Goal: Find specific page/section: Find specific page/section

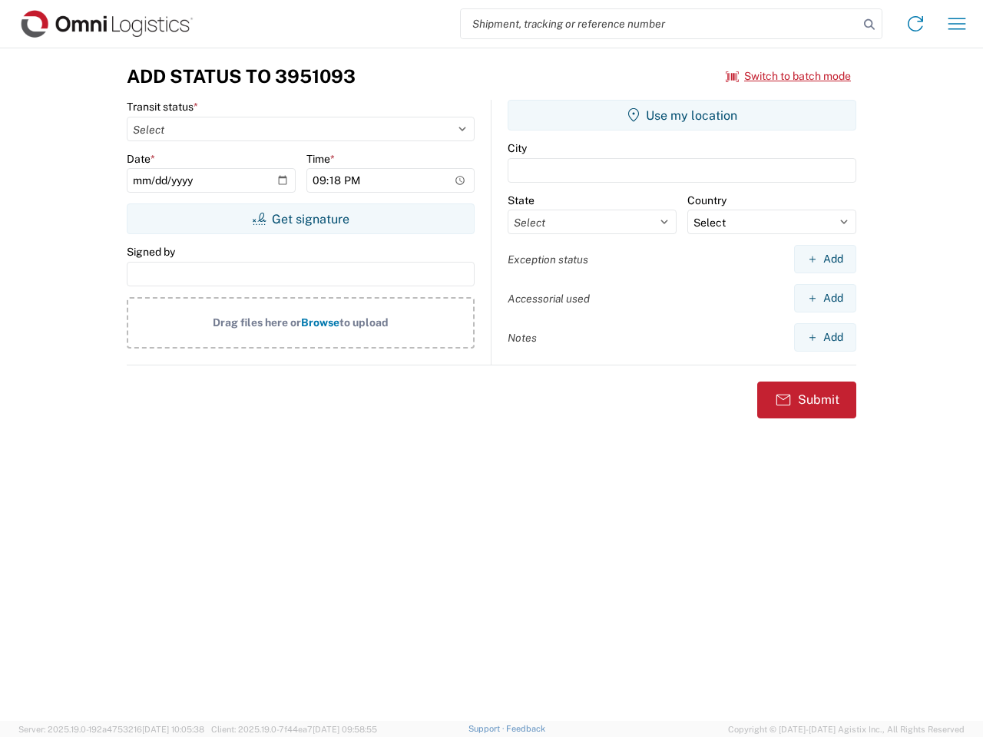
click at [660, 24] on input "search" at bounding box center [660, 23] width 398 height 29
click at [869, 25] on icon at bounding box center [870, 25] width 22 height 22
click at [916, 24] on icon at bounding box center [915, 24] width 25 height 25
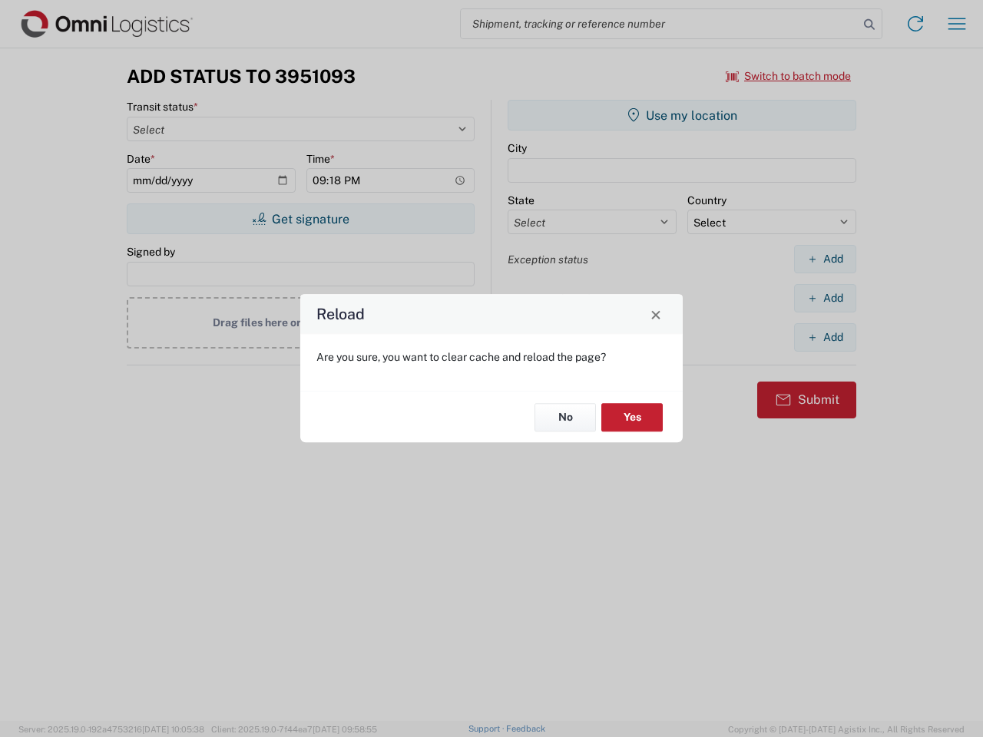
click at [957, 24] on div "Reload Are you sure, you want to clear cache and reload the page? No Yes" at bounding box center [491, 368] width 983 height 737
click at [789, 76] on div "Reload Are you sure, you want to clear cache and reload the page? No Yes" at bounding box center [491, 368] width 983 height 737
click at [300, 219] on div "Reload Are you sure, you want to clear cache and reload the page? No Yes" at bounding box center [491, 368] width 983 height 737
click at [682, 115] on div "Reload Are you sure, you want to clear cache and reload the page? No Yes" at bounding box center [491, 368] width 983 height 737
click at [825, 259] on div "Reload Are you sure, you want to clear cache and reload the page? No Yes" at bounding box center [491, 368] width 983 height 737
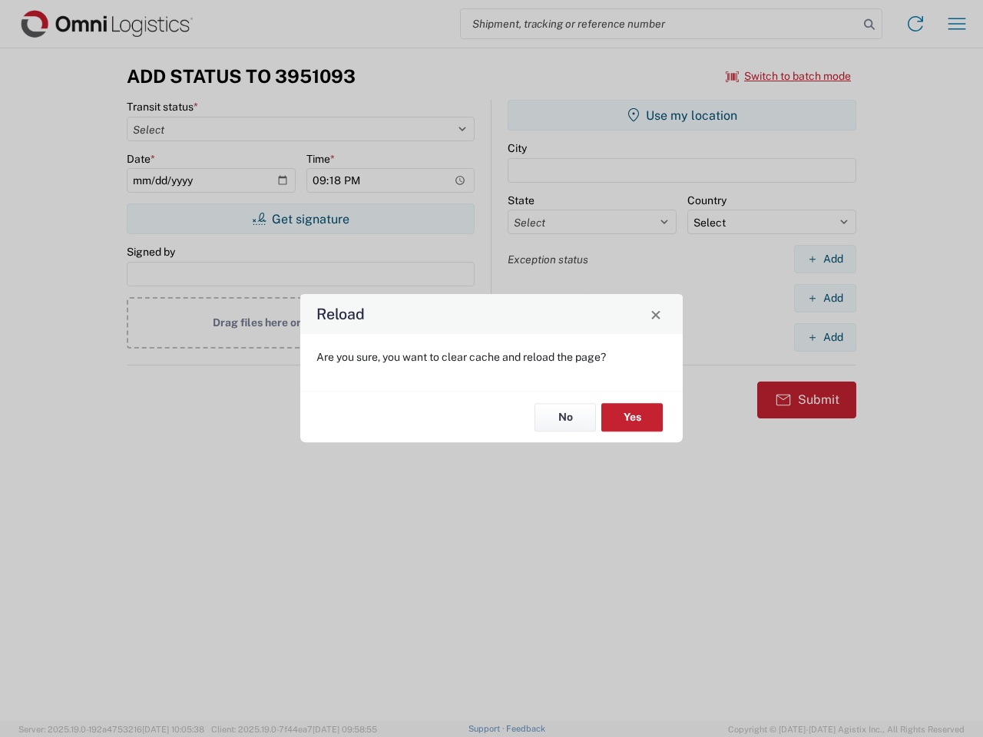
click at [825, 298] on div "Reload Are you sure, you want to clear cache and reload the page? No Yes" at bounding box center [491, 368] width 983 height 737
click at [825, 337] on div "Reload Are you sure, you want to clear cache and reload the page? No Yes" at bounding box center [491, 368] width 983 height 737
